Goal: Task Accomplishment & Management: Use online tool/utility

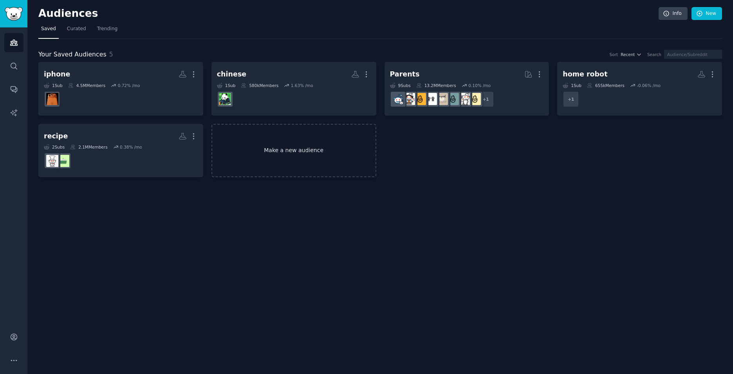
click at [270, 167] on link "Make a new audience" at bounding box center [294, 151] width 165 height 54
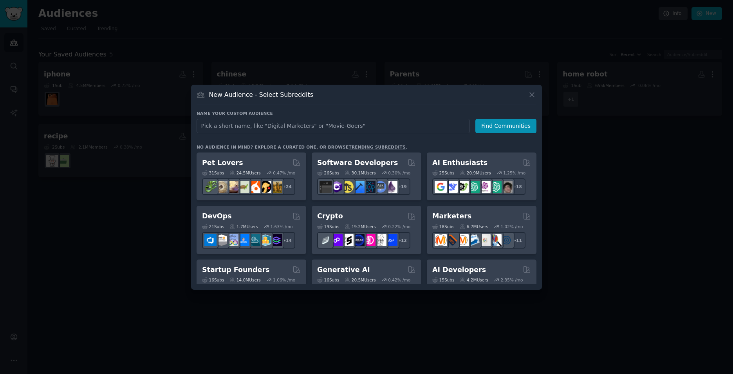
click at [284, 128] on input "text" at bounding box center [333, 126] width 273 height 14
type input "future"
click button "Find Communities" at bounding box center [506, 126] width 61 height 14
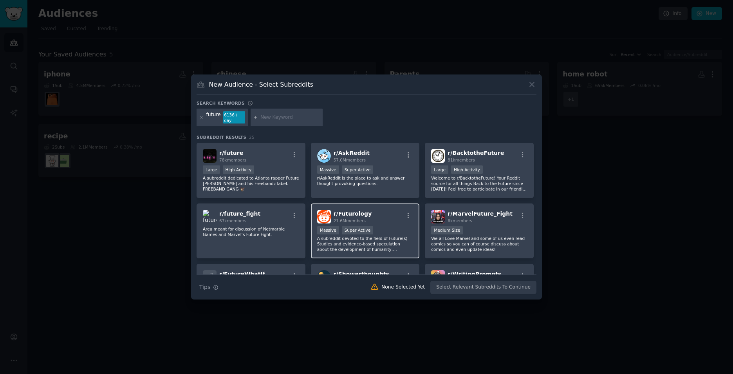
click at [388, 215] on div "r/ Futurology 21.6M members" at bounding box center [365, 217] width 96 height 14
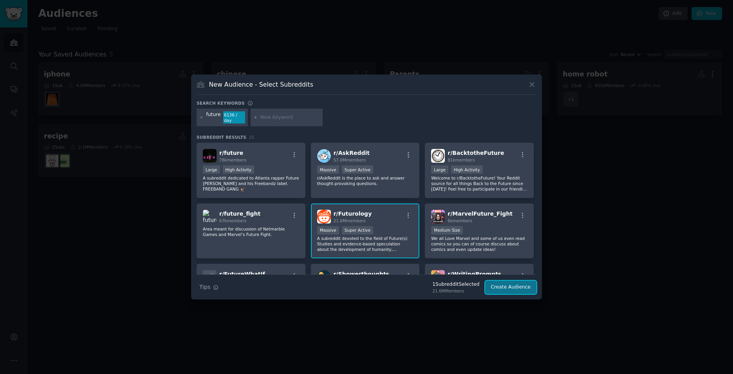
click at [514, 287] on button "Create Audience" at bounding box center [511, 287] width 52 height 13
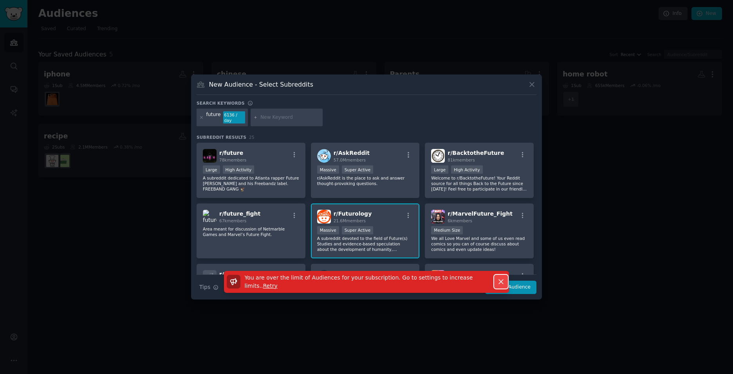
click at [502, 281] on icon "button" at bounding box center [501, 282] width 4 height 4
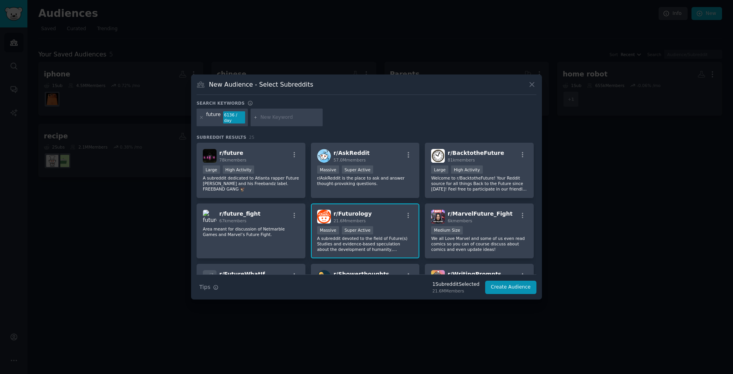
click at [605, 251] on div at bounding box center [366, 187] width 733 height 374
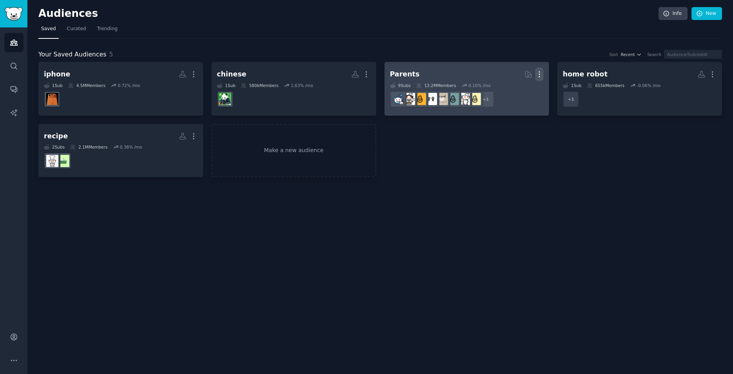
click at [538, 69] on button "More" at bounding box center [540, 74] width 8 height 14
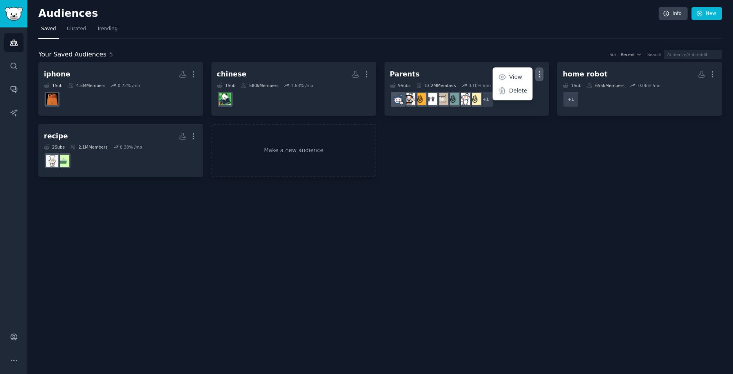
click at [382, 208] on div "Audiences Info New Saved Curated Trending Your Saved Audiences 5 Sort Recent Se…" at bounding box center [380, 187] width 706 height 374
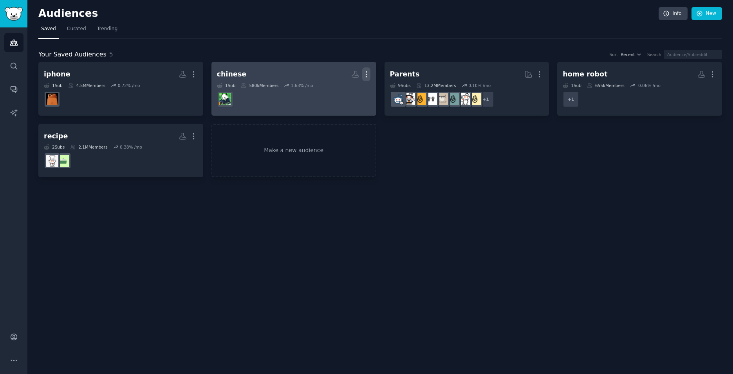
click at [366, 74] on icon "button" at bounding box center [366, 74] width 1 height 5
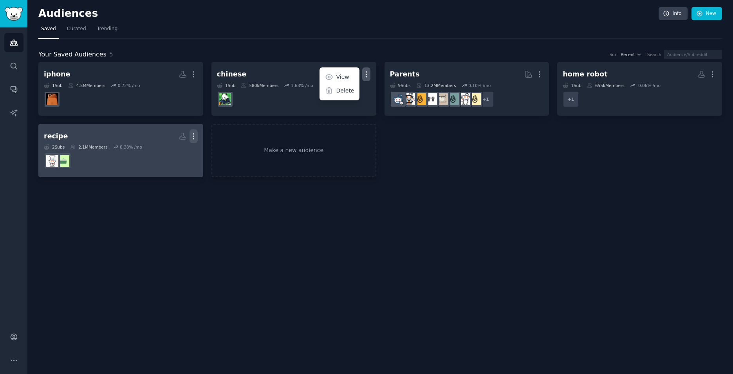
click at [195, 133] on icon "button" at bounding box center [194, 136] width 8 height 8
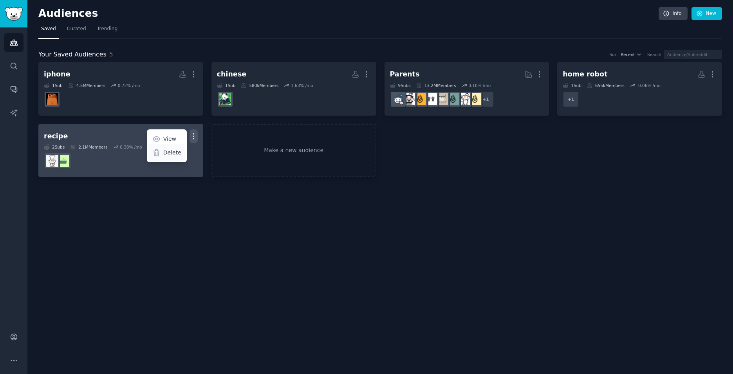
click at [170, 150] on p "Delete" at bounding box center [172, 152] width 18 height 8
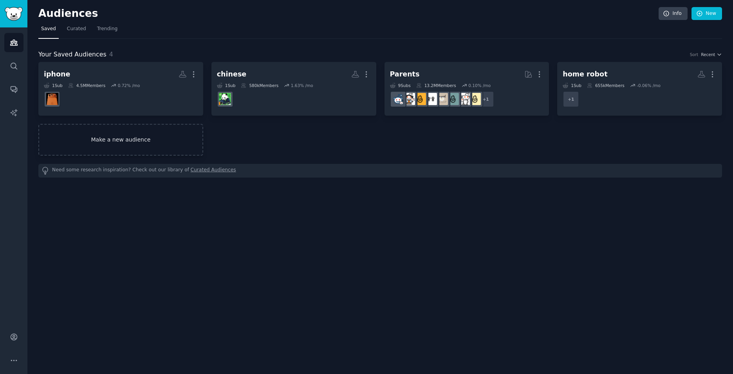
click at [139, 135] on link "Make a new audience" at bounding box center [120, 140] width 165 height 32
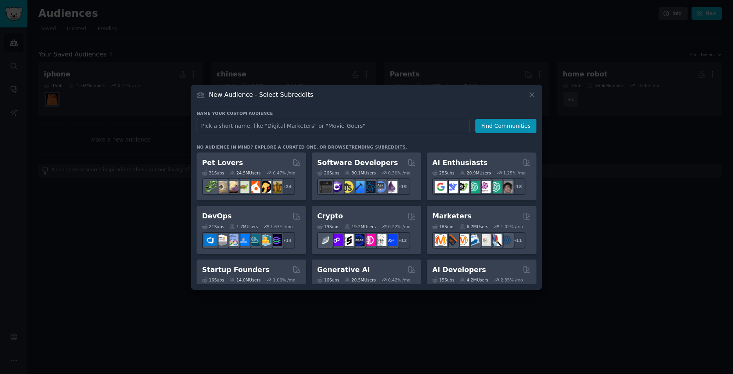
click at [276, 128] on input "text" at bounding box center [333, 126] width 273 height 14
type input "futurology"
click button "Find Communities" at bounding box center [506, 126] width 61 height 14
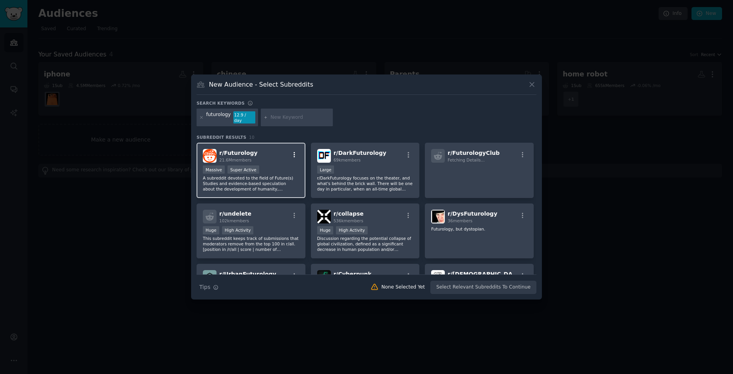
click at [293, 152] on icon "button" at bounding box center [294, 154] width 7 height 7
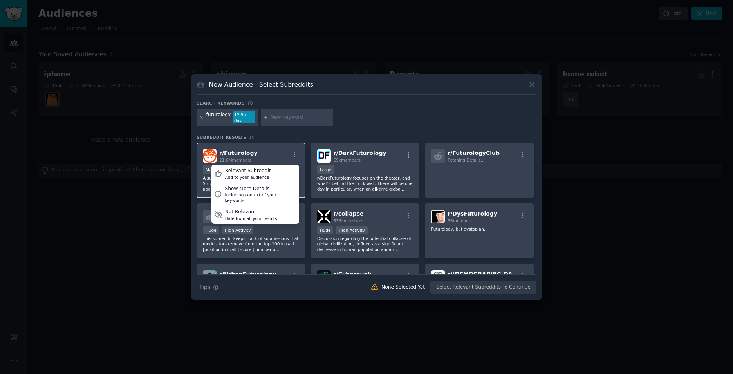
click at [280, 149] on div "r/ Futurology 21.6M members Relevant Subreddit Add to your audience Show More D…" at bounding box center [251, 156] width 96 height 14
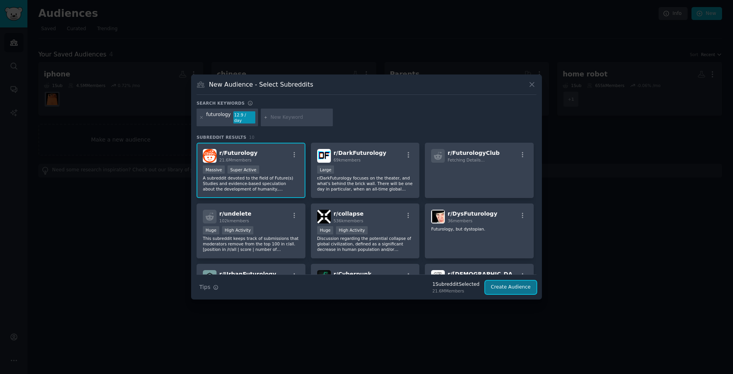
click at [504, 286] on button "Create Audience" at bounding box center [511, 287] width 52 height 13
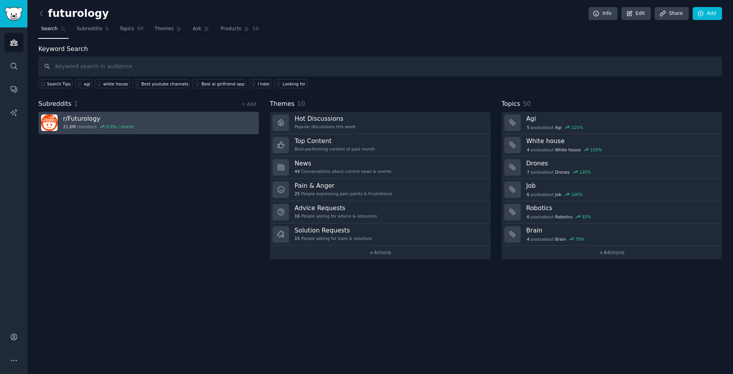
click at [157, 122] on link "r/ Futurology 21.6M members 0.0 % / month" at bounding box center [148, 123] width 221 height 22
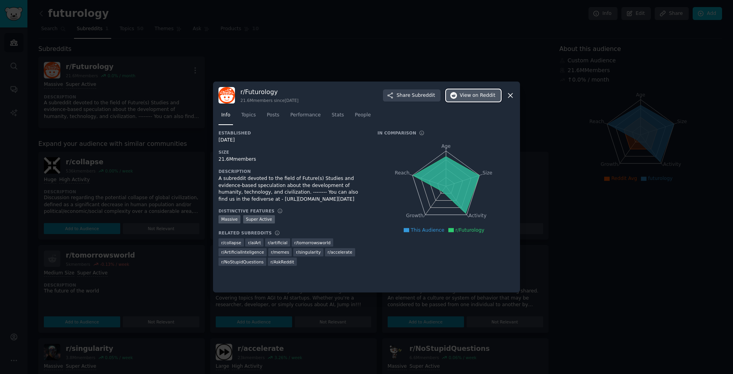
click at [467, 93] on span "View on Reddit" at bounding box center [478, 95] width 36 height 7
